Goal: Information Seeking & Learning: Check status

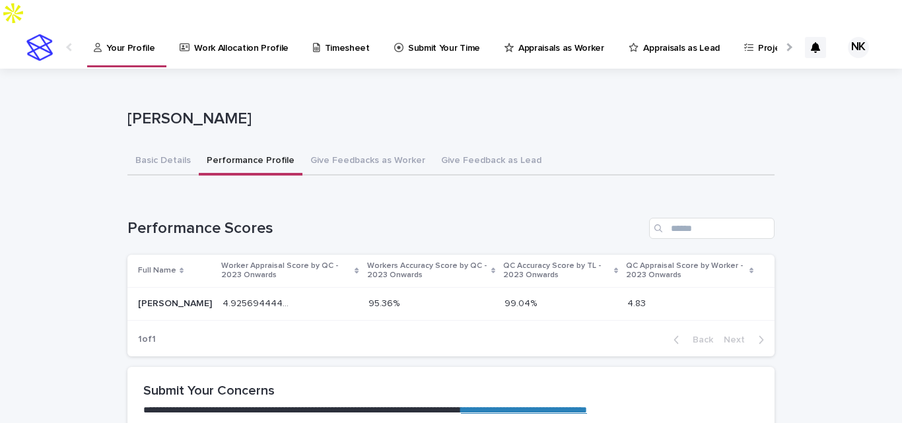
click at [560, 30] on link "Appraisals as Worker" at bounding box center [556, 46] width 107 height 41
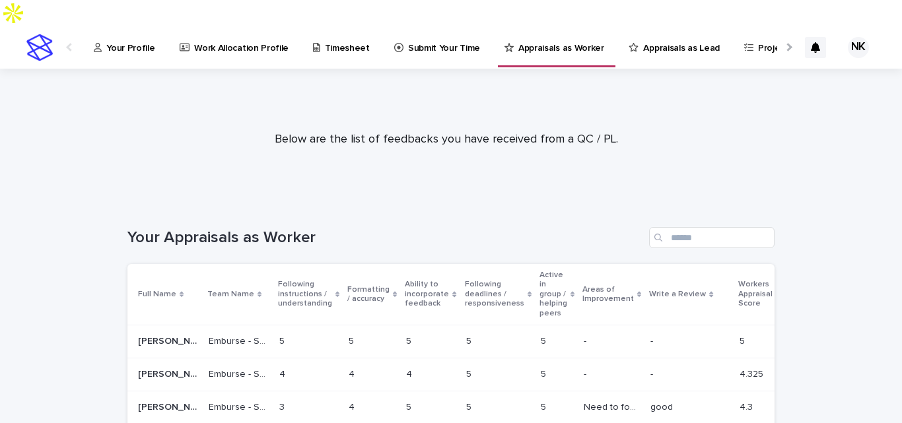
click at [643, 26] on p "Appraisals as Lead" at bounding box center [681, 40] width 76 height 28
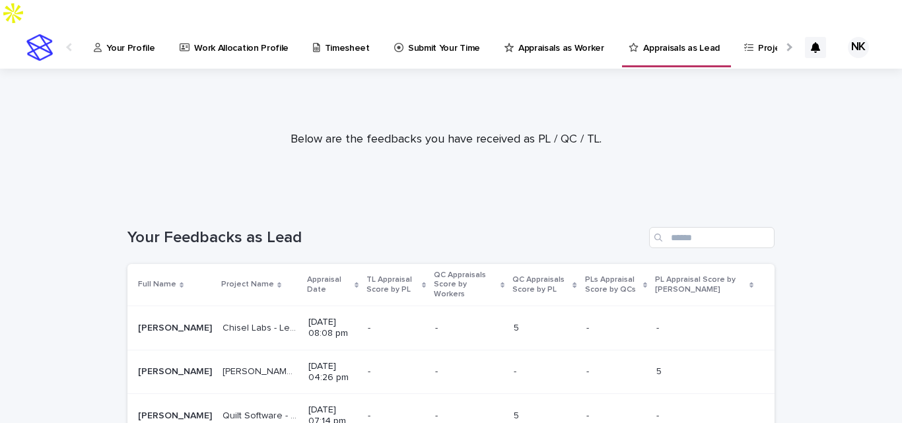
click at [307, 273] on p "Appraisal Date" at bounding box center [329, 285] width 44 height 24
